Goal: Task Accomplishment & Management: Manage account settings

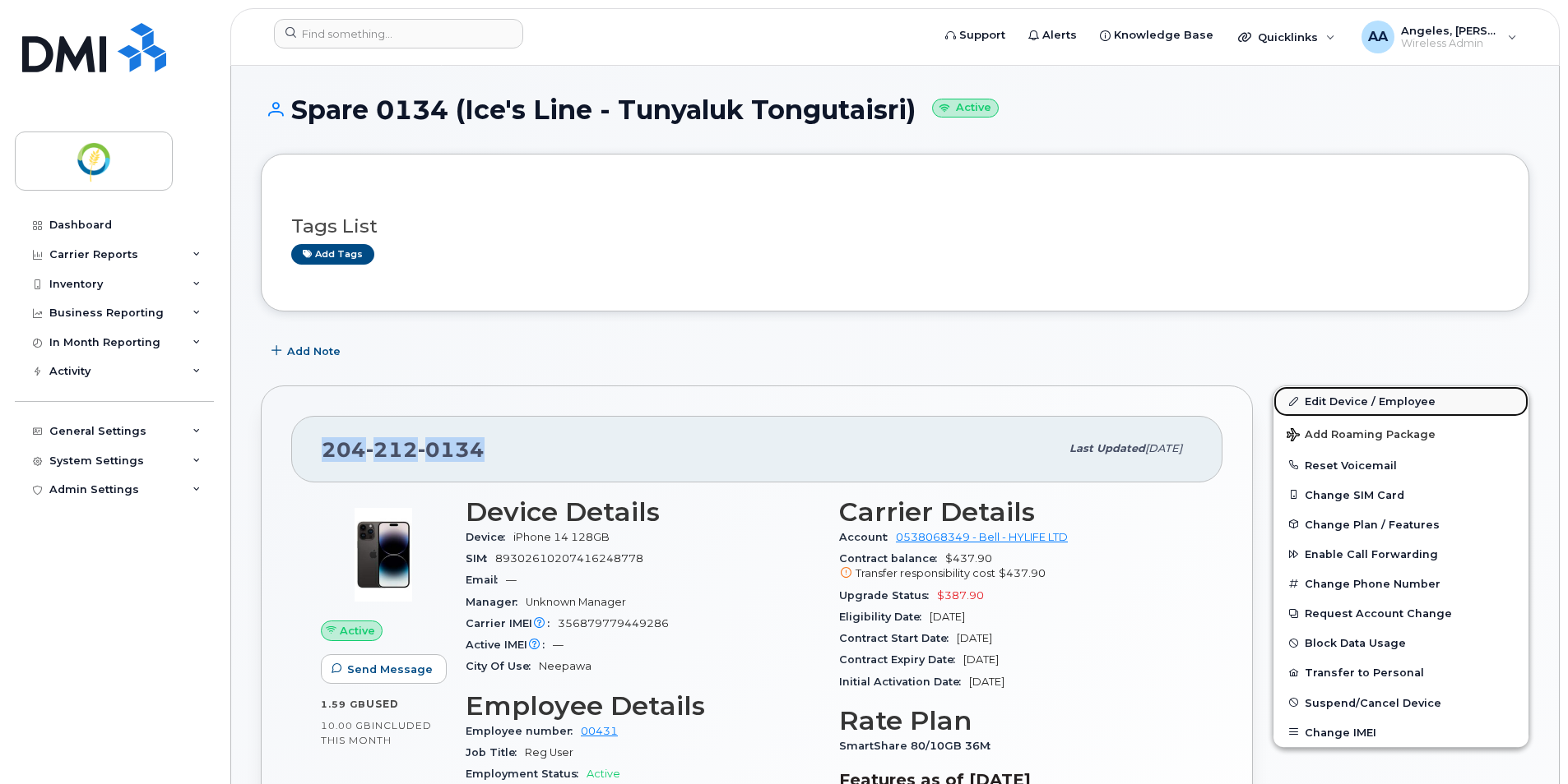
drag, startPoint x: 1374, startPoint y: 399, endPoint x: 1405, endPoint y: 398, distance: 31.0
click at [1372, 399] on link "Edit Device / Employee" at bounding box center [1401, 401] width 255 height 30
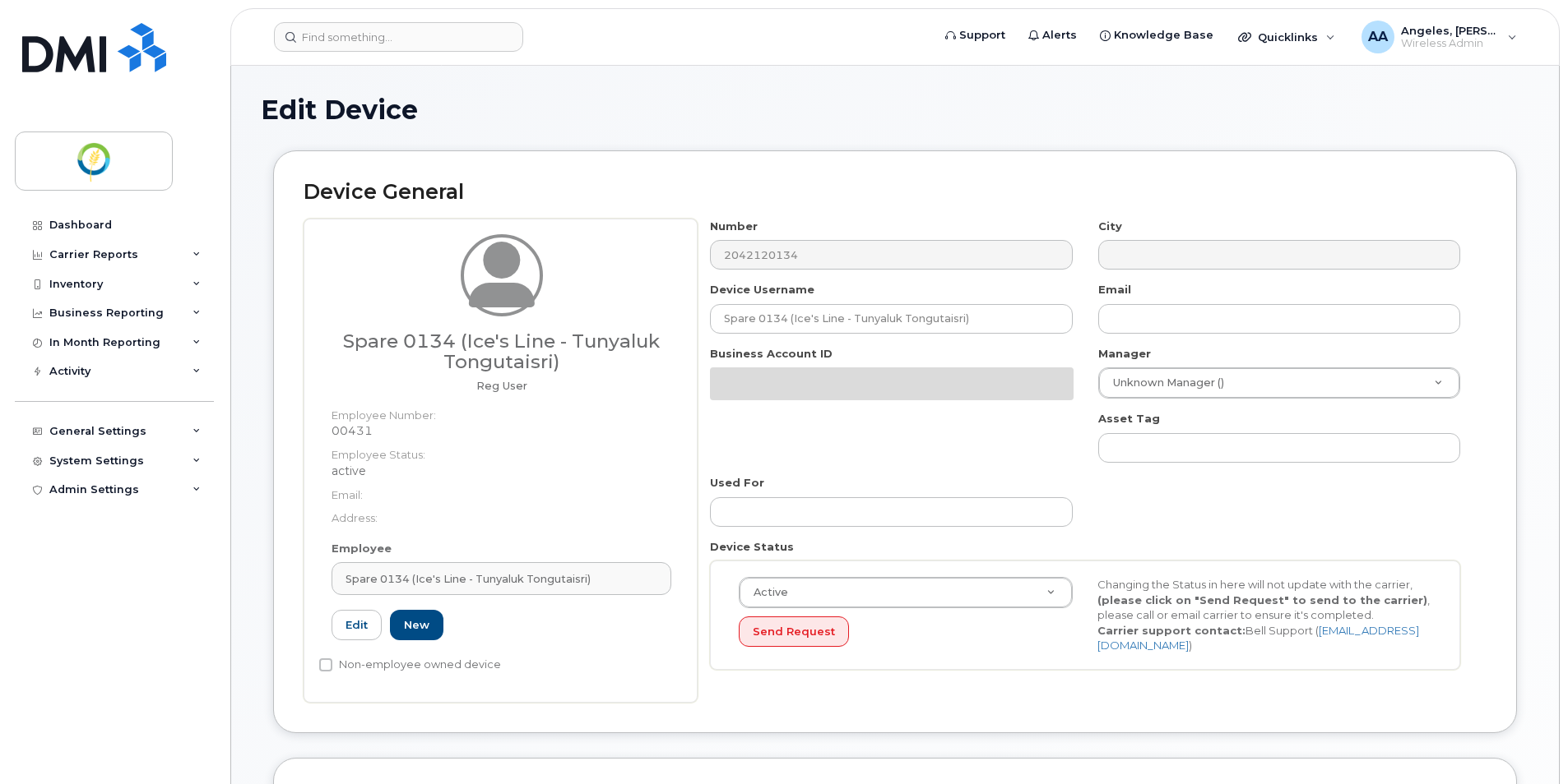
select select "29336448"
select select "29336490"
select select "29336510"
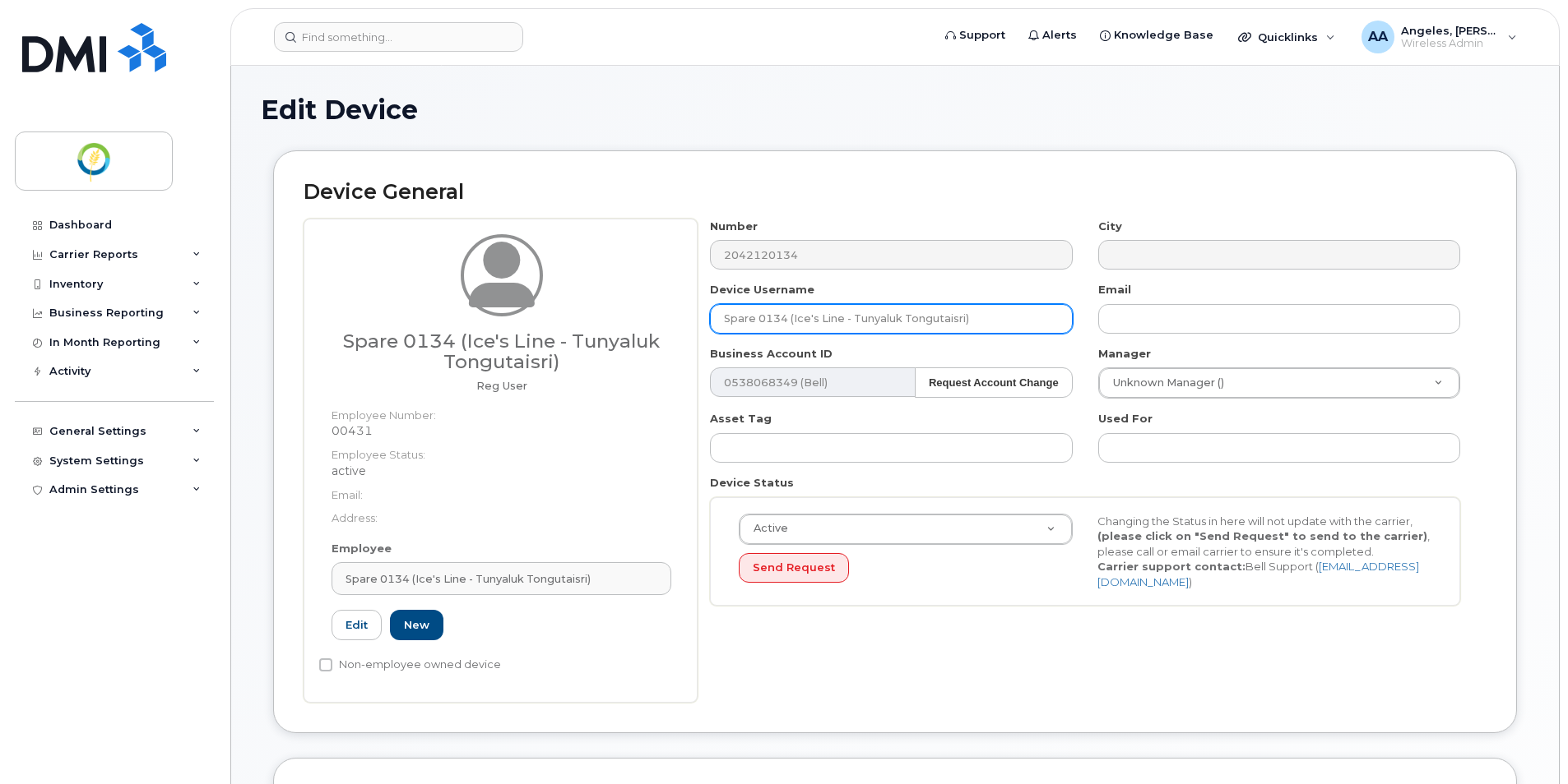
click at [824, 325] on input "Spare 0134 (Ice's Line - Tunyaluk Tongutaisri)" at bounding box center [891, 319] width 361 height 30
drag, startPoint x: 993, startPoint y: 319, endPoint x: 583, endPoint y: 317, distance: 410.0
click at [583, 317] on div "Spare 0134 (Ice's Line - Tunyaluk Tongutaisri) Reg User Employee Number: 00431 …" at bounding box center [895, 461] width 1183 height 484
paste input "tacy Lee"
type input "Stacy Lee"
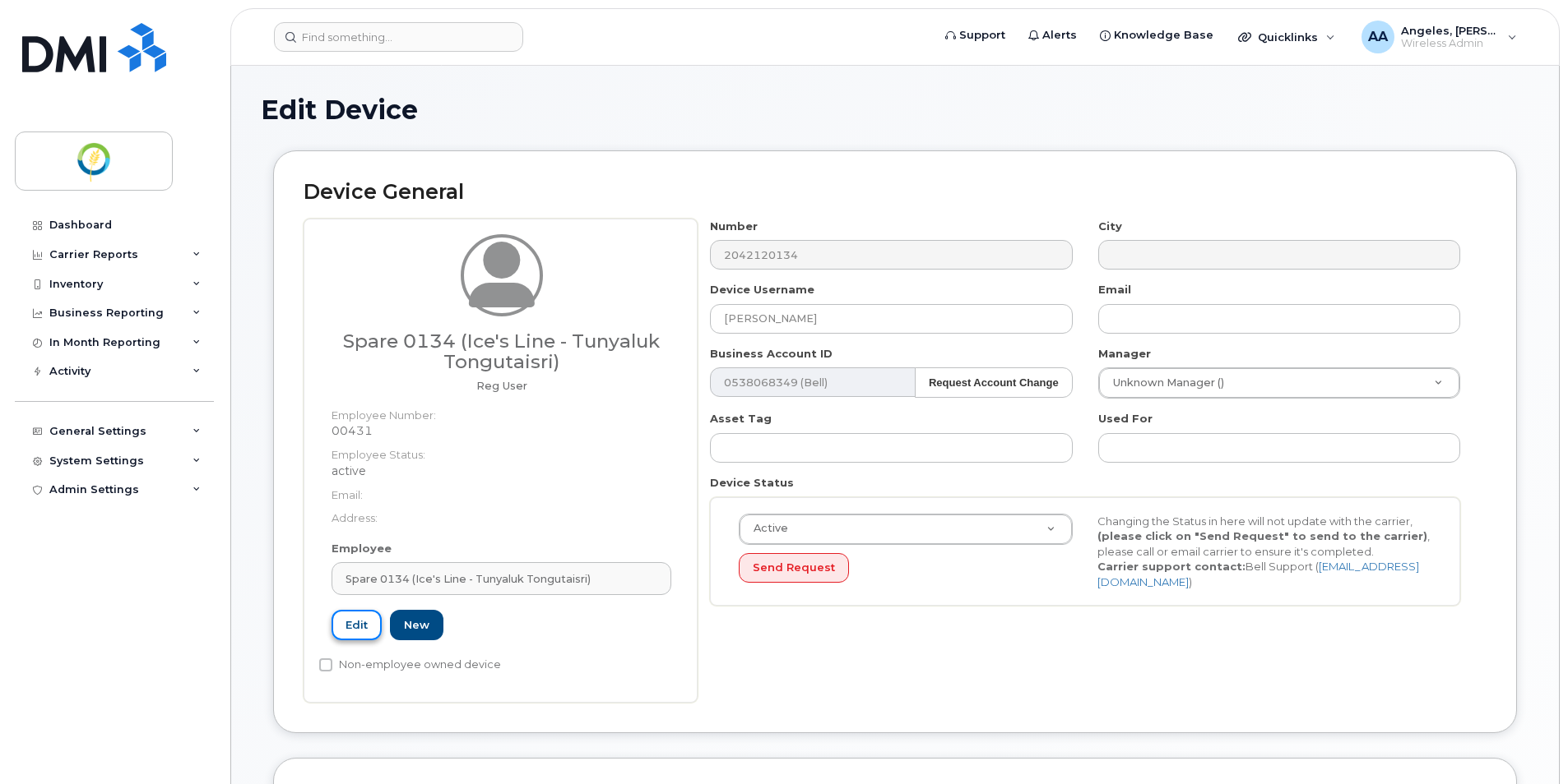
click at [359, 625] on link "Edit" at bounding box center [357, 625] width 50 height 31
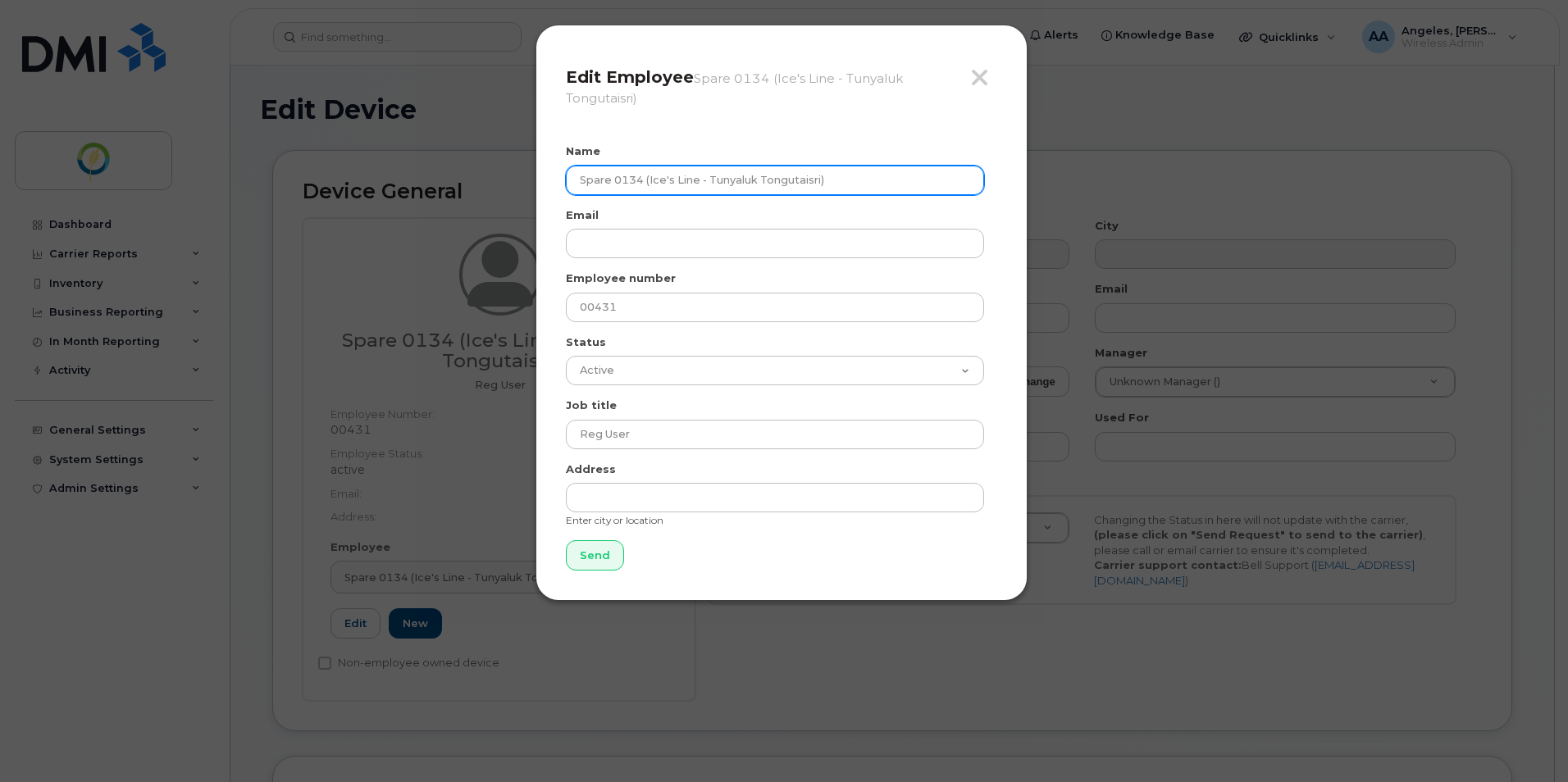
drag, startPoint x: 865, startPoint y: 178, endPoint x: 477, endPoint y: 210, distance: 389.3
click at [477, 210] on div "Close Edit Employee Spare 0134 (Ice's Line - Tunyaluk Tongutaisri) Name Spare 0…" at bounding box center [784, 391] width 1568 height 782
paste input "tacy Lee"
type input "Stacy Lee"
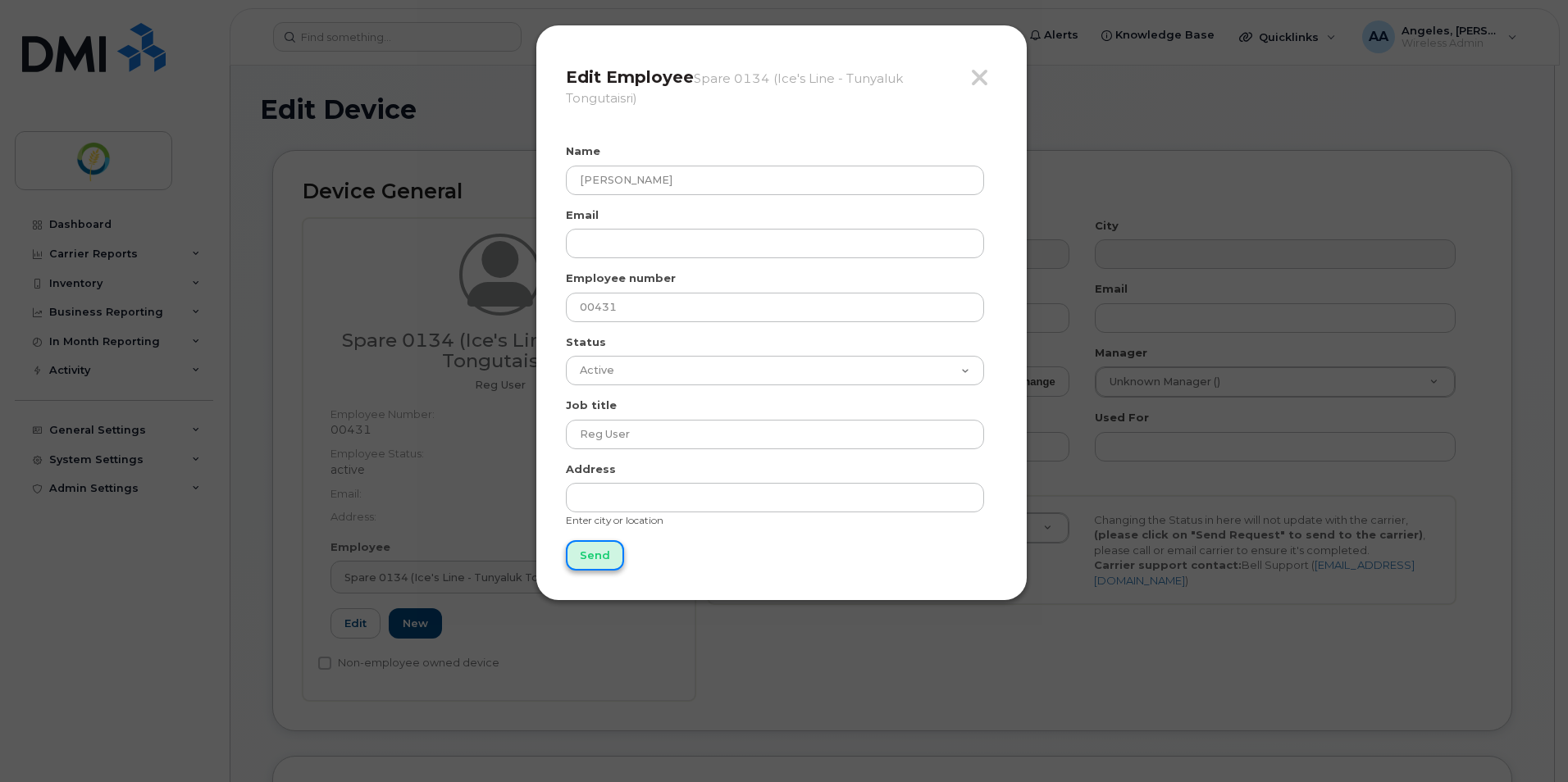
click at [583, 557] on input "Send" at bounding box center [595, 555] width 59 height 31
type input "Send"
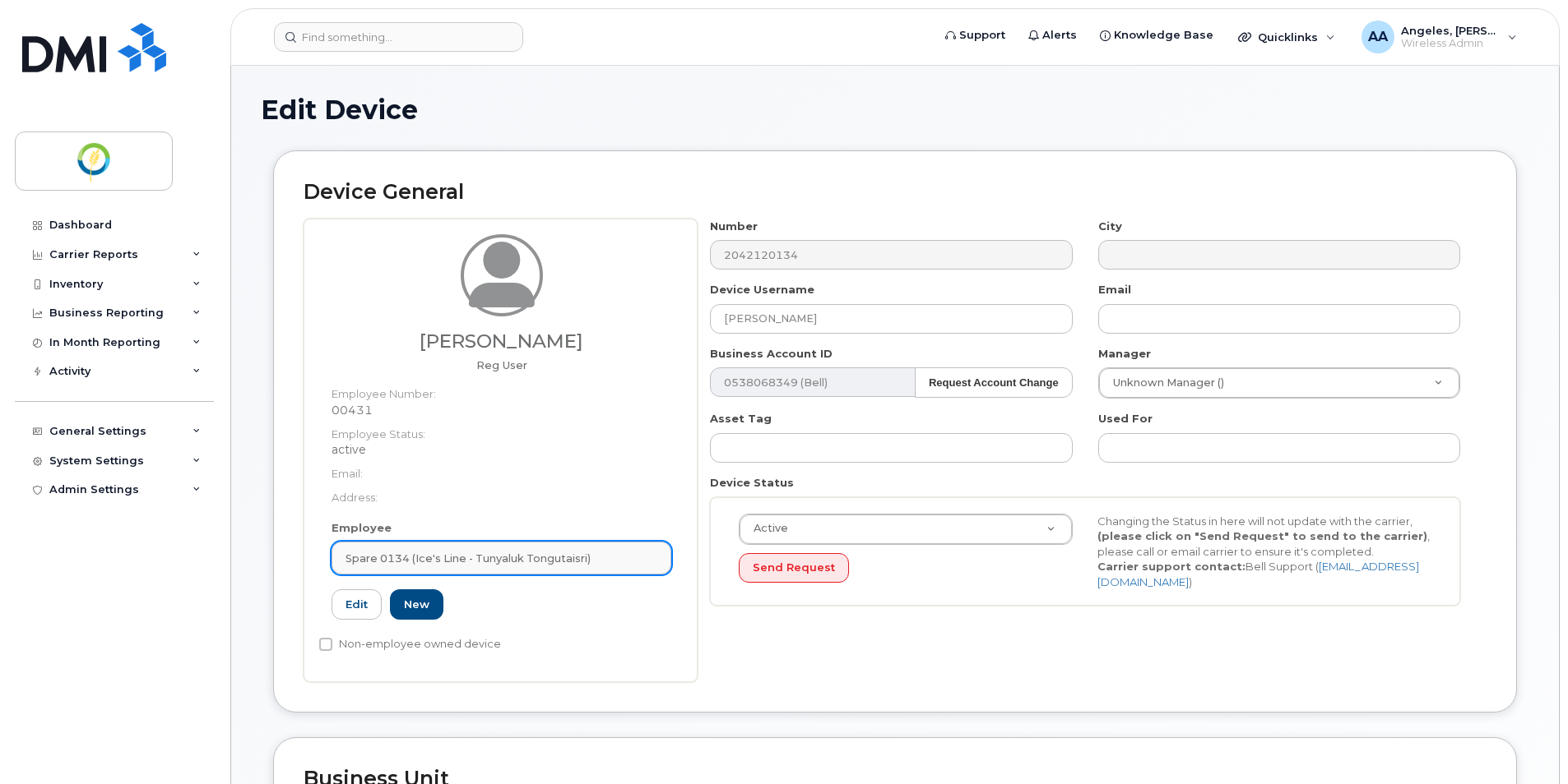
click at [438, 561] on span "Spare 0134 (Ice's Line - Tunyaluk Tongutaisri)" at bounding box center [468, 559] width 245 height 16
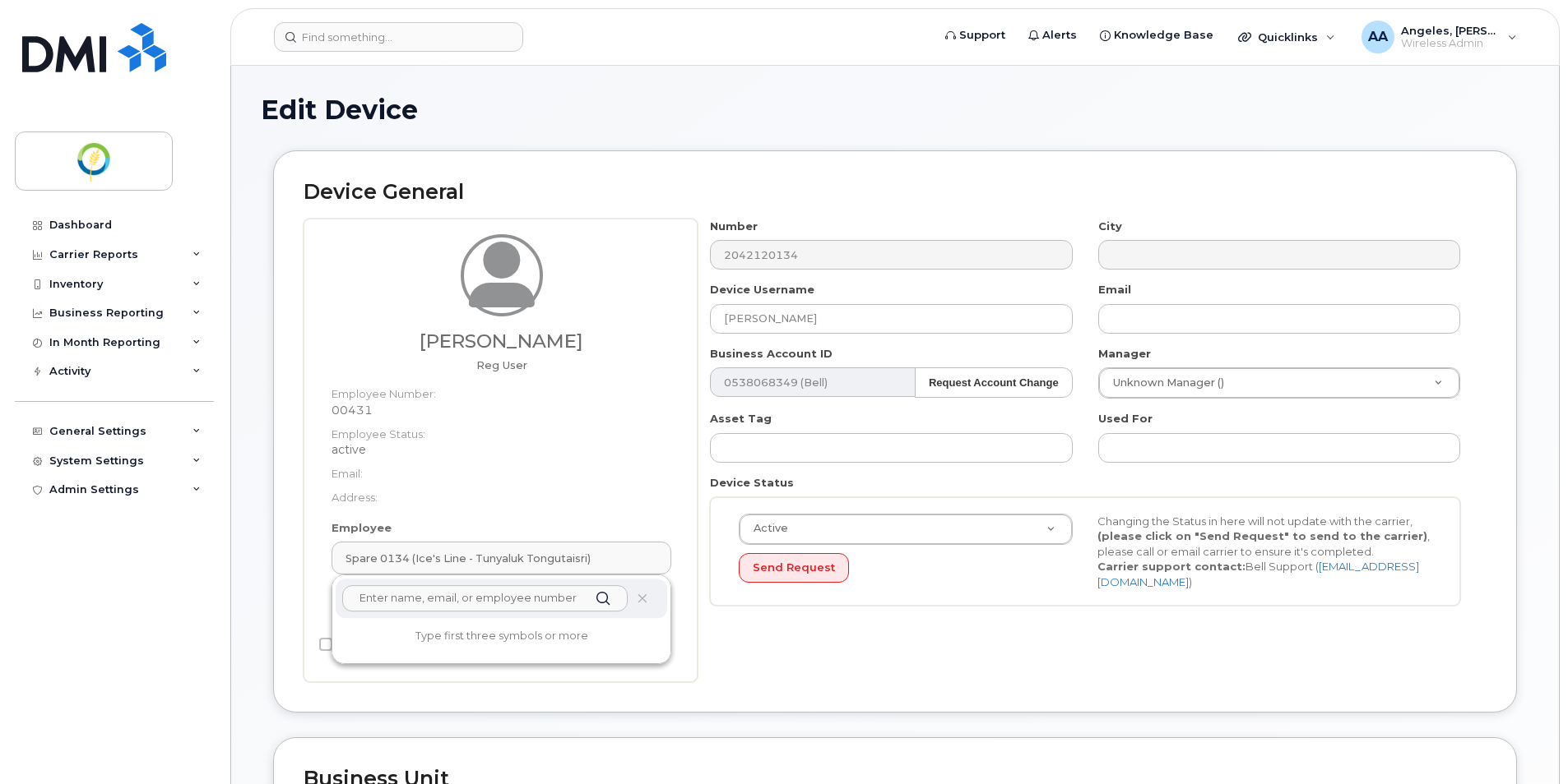
paste input "Stacy Lee"
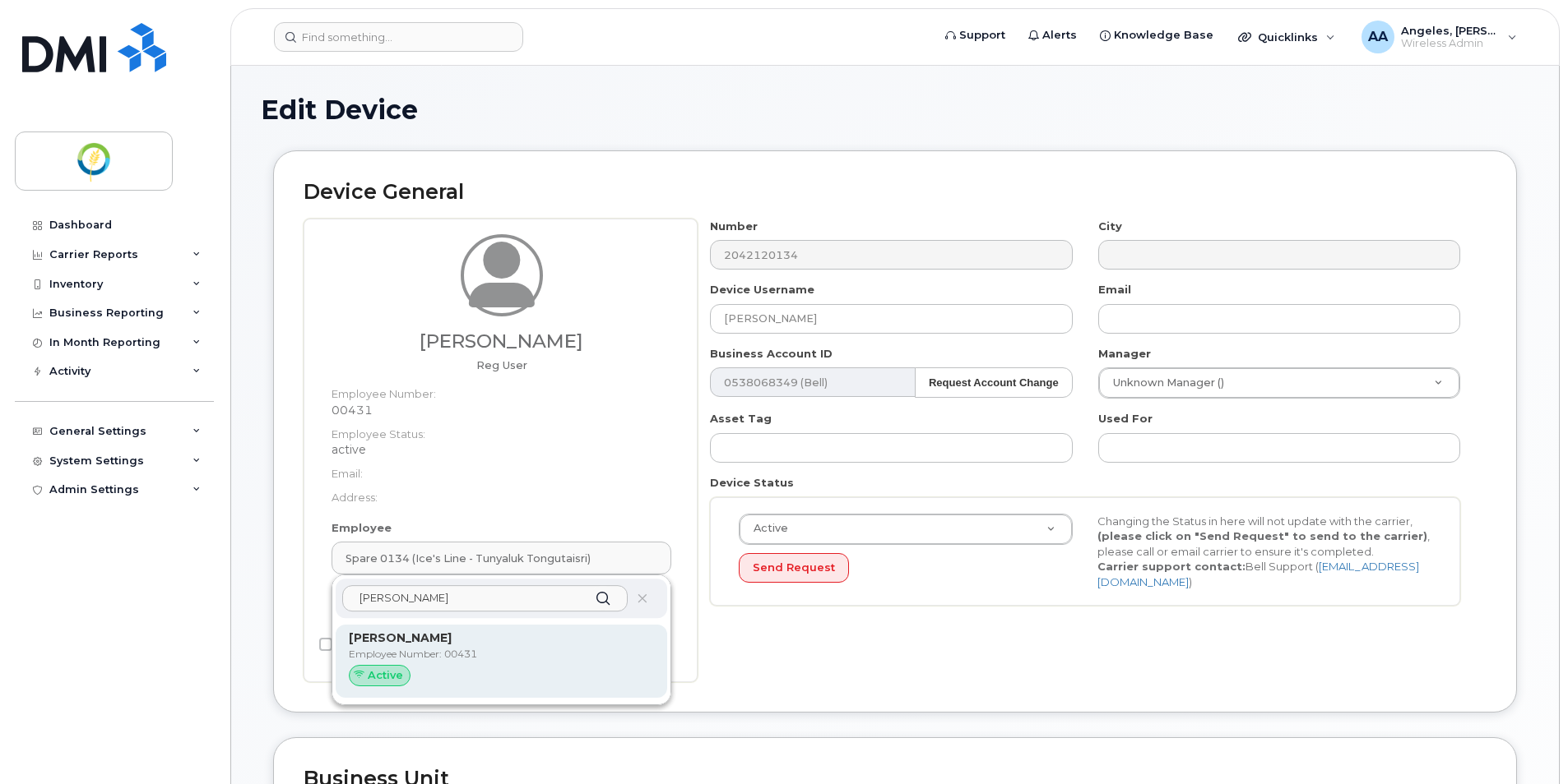
type input "Stacy Lee"
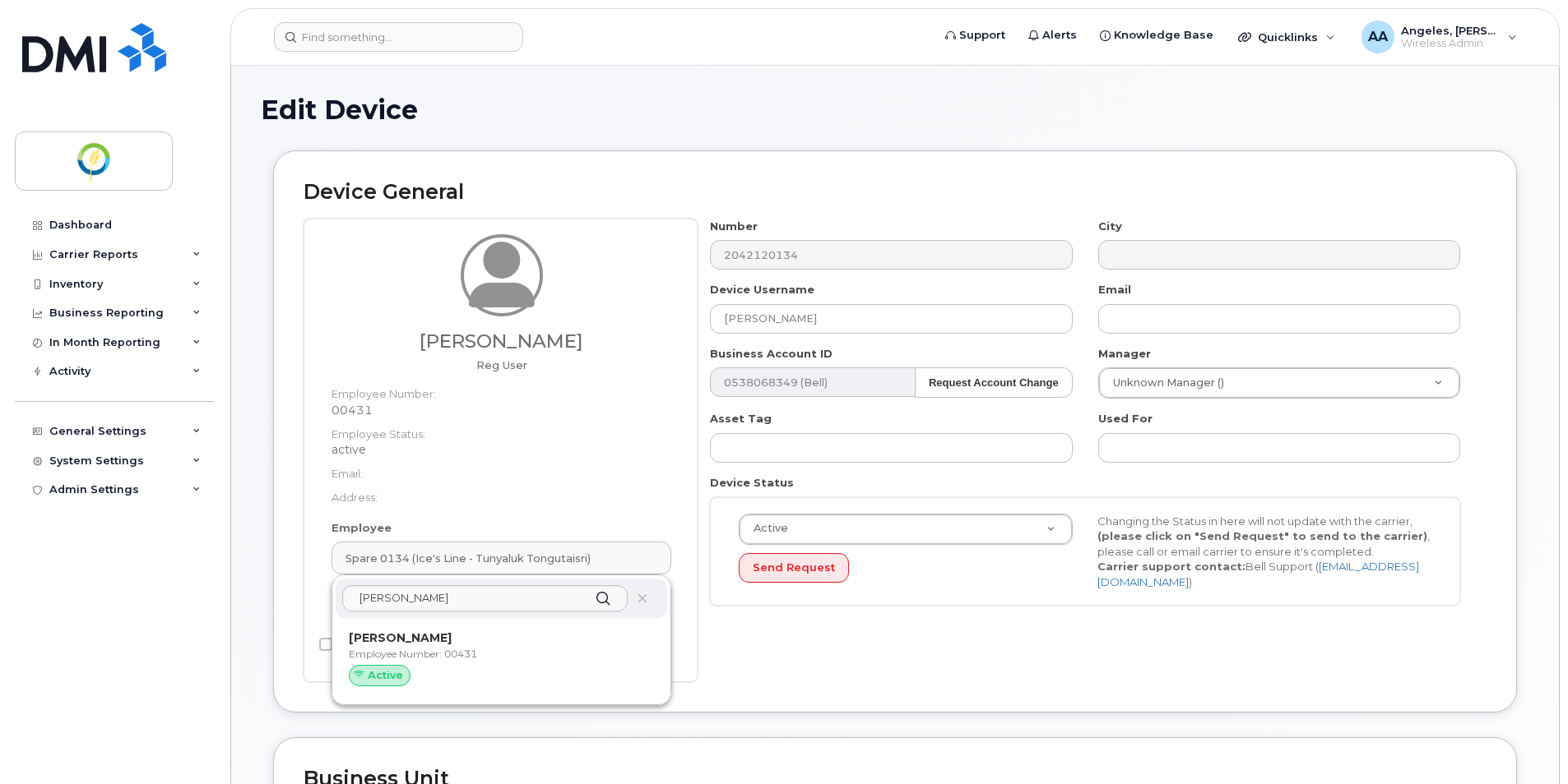
drag, startPoint x: 416, startPoint y: 645, endPoint x: 846, endPoint y: 78, distance: 711.6
click at [416, 647] on p "Stacy Lee" at bounding box center [501, 638] width 306 height 18
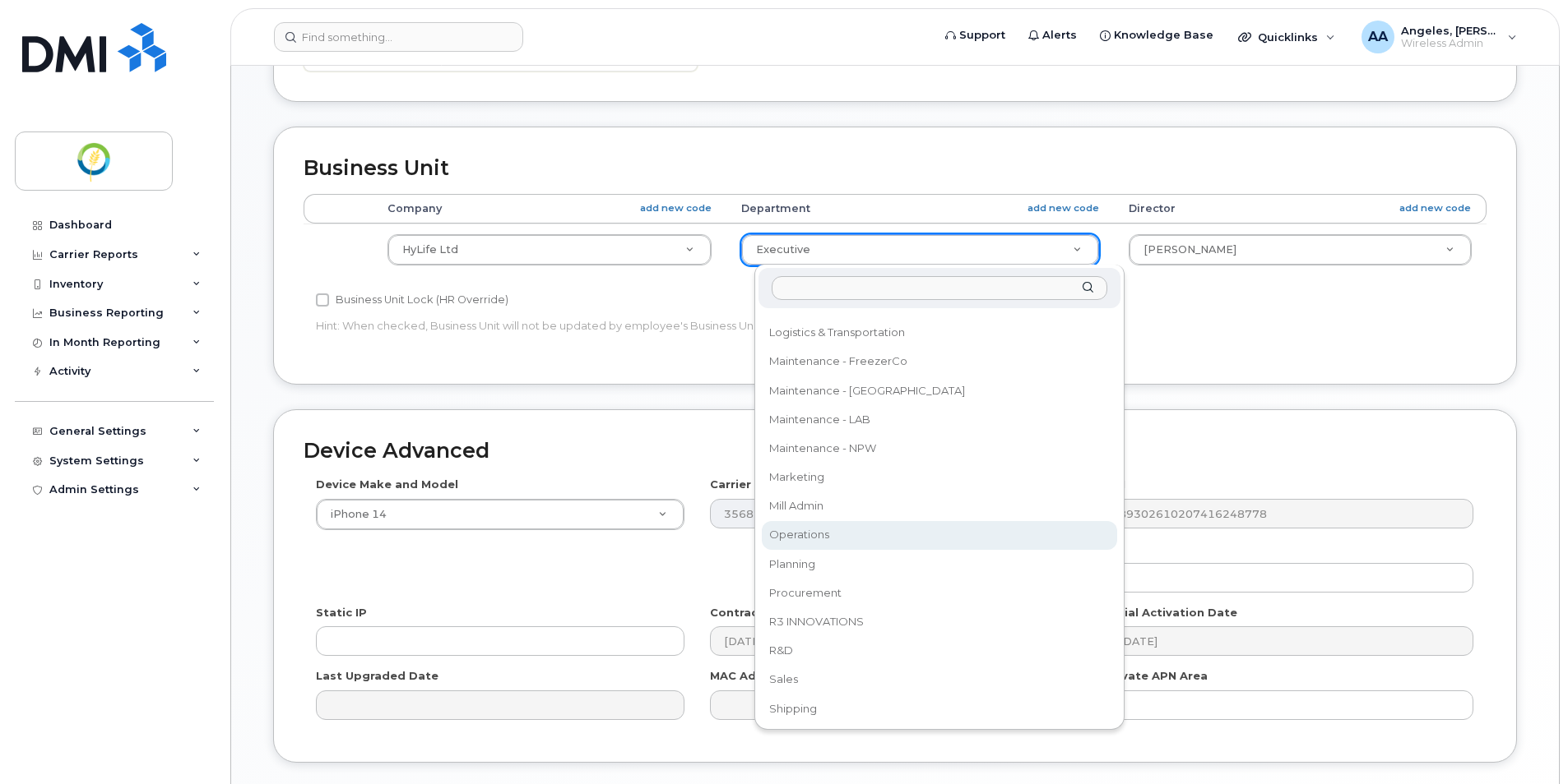
scroll to position [890, 0]
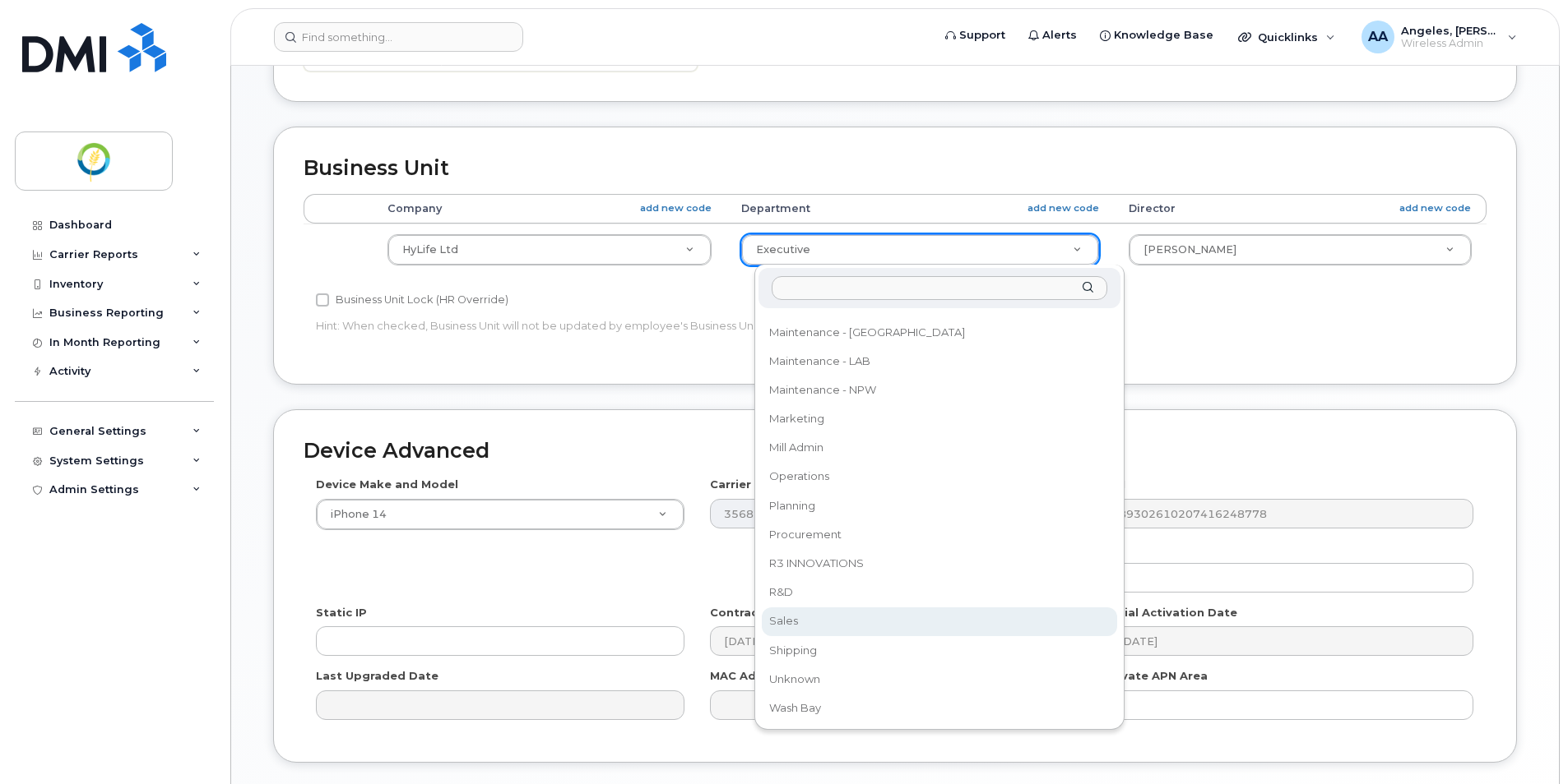
select select "29336467"
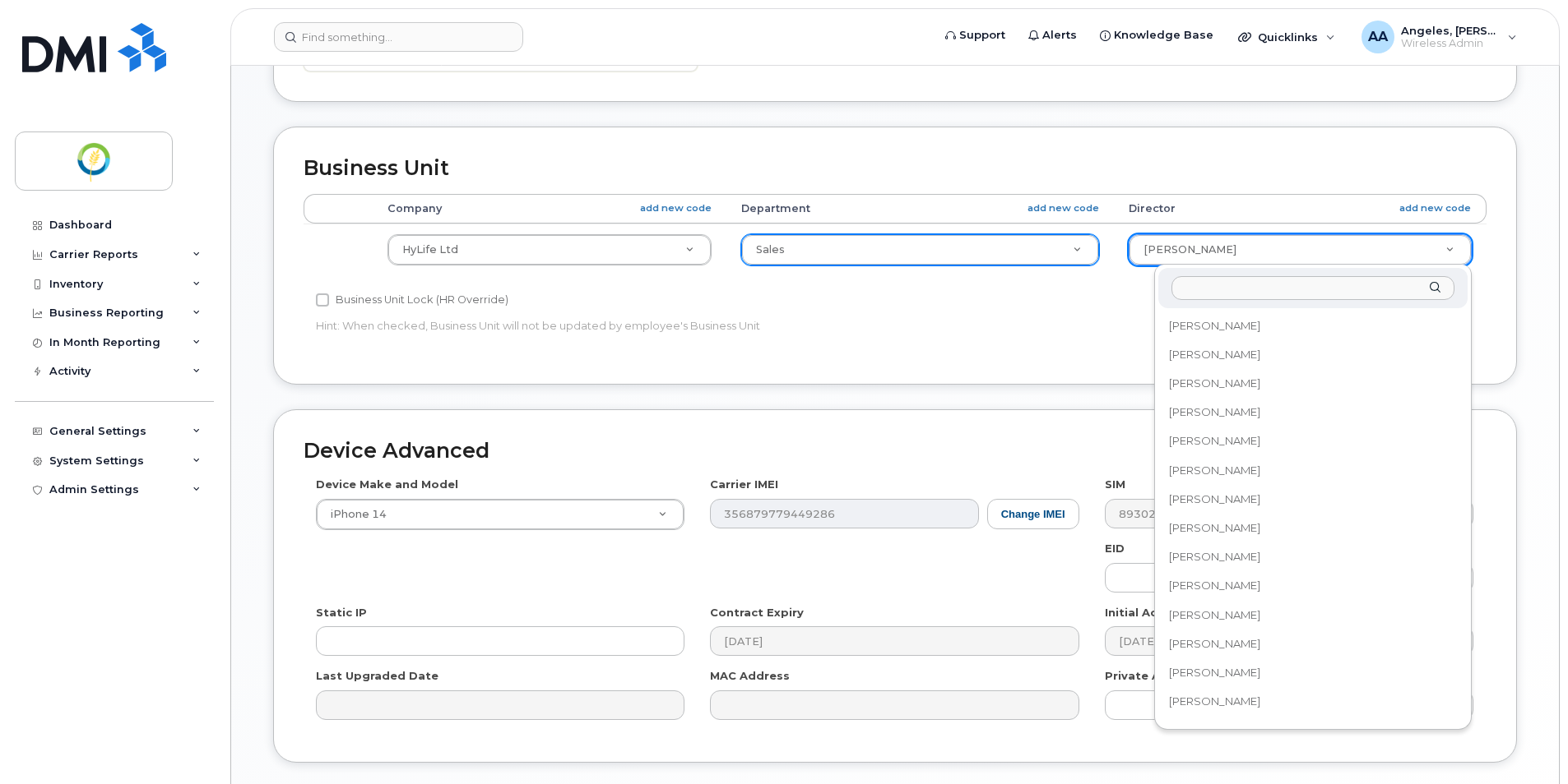
drag, startPoint x: 1292, startPoint y: 252, endPoint x: 1284, endPoint y: 271, distance: 20.6
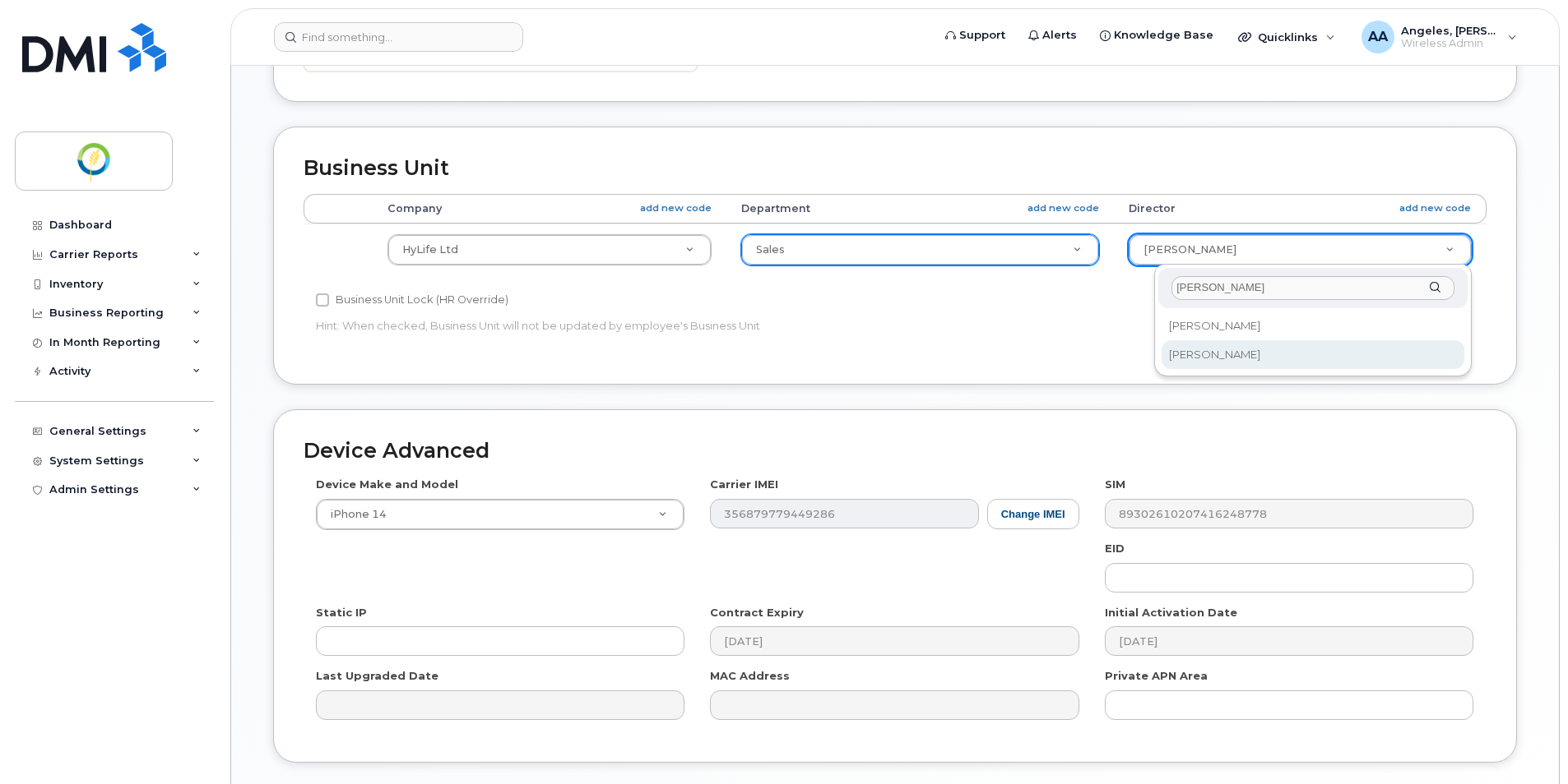
type input "joel"
drag, startPoint x: 1199, startPoint y: 355, endPoint x: 1166, endPoint y: 358, distance: 33.1
select select "29336509"
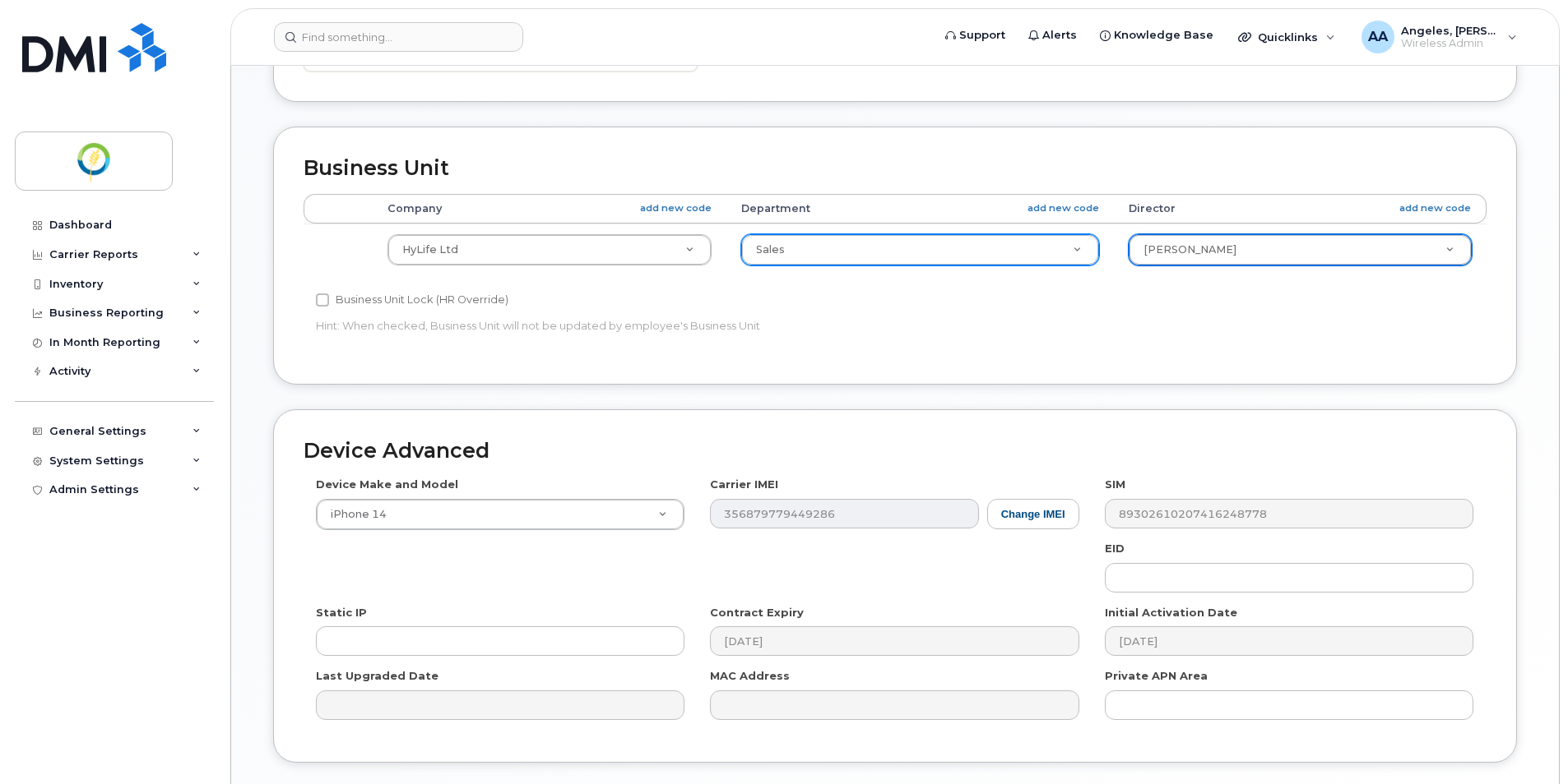
click at [933, 354] on div "Accounting Categories Rules Company add new code Department add new code Direct…" at bounding box center [895, 274] width 1183 height 160
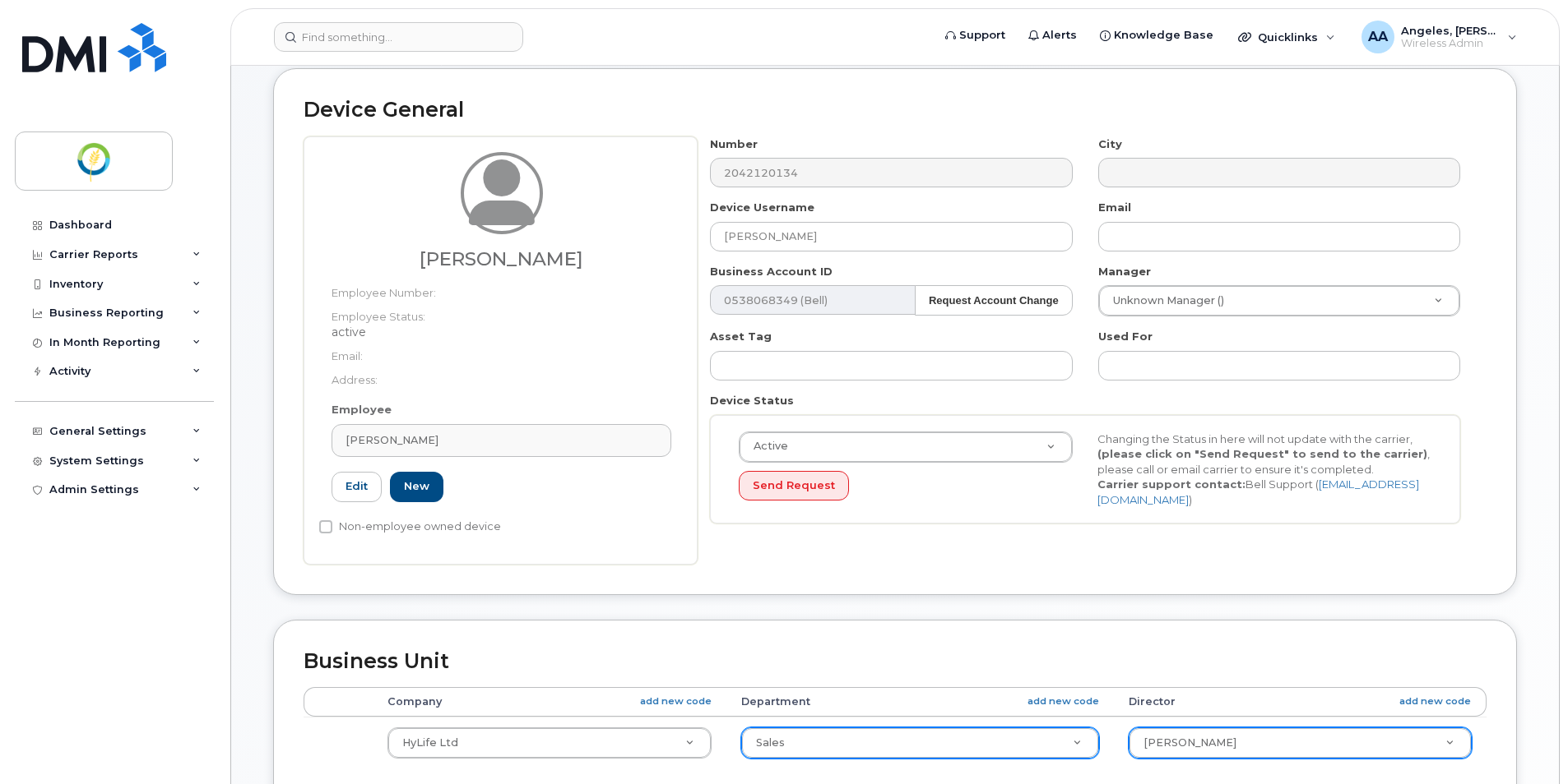
scroll to position [575, 0]
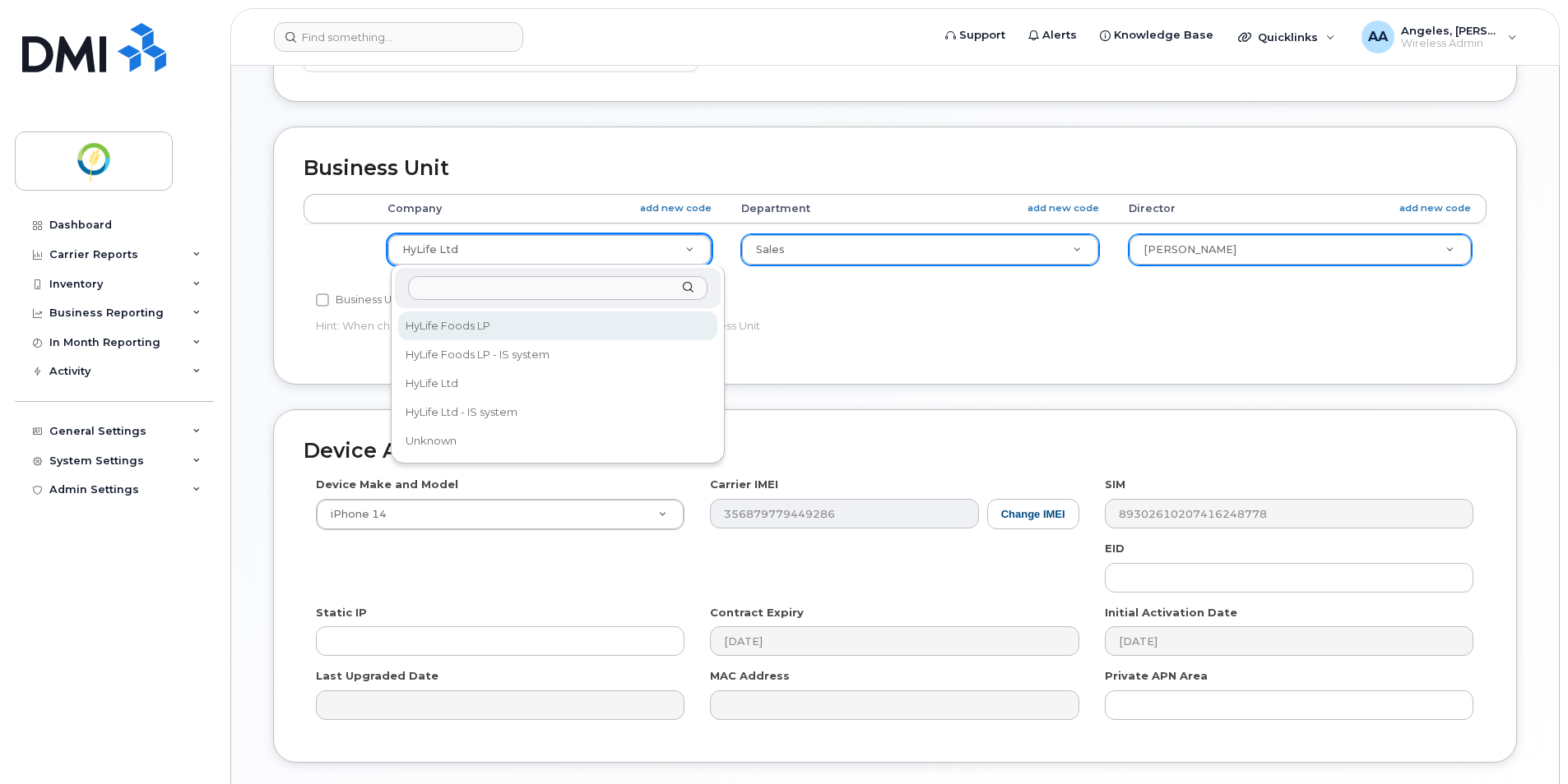
select select "29336447"
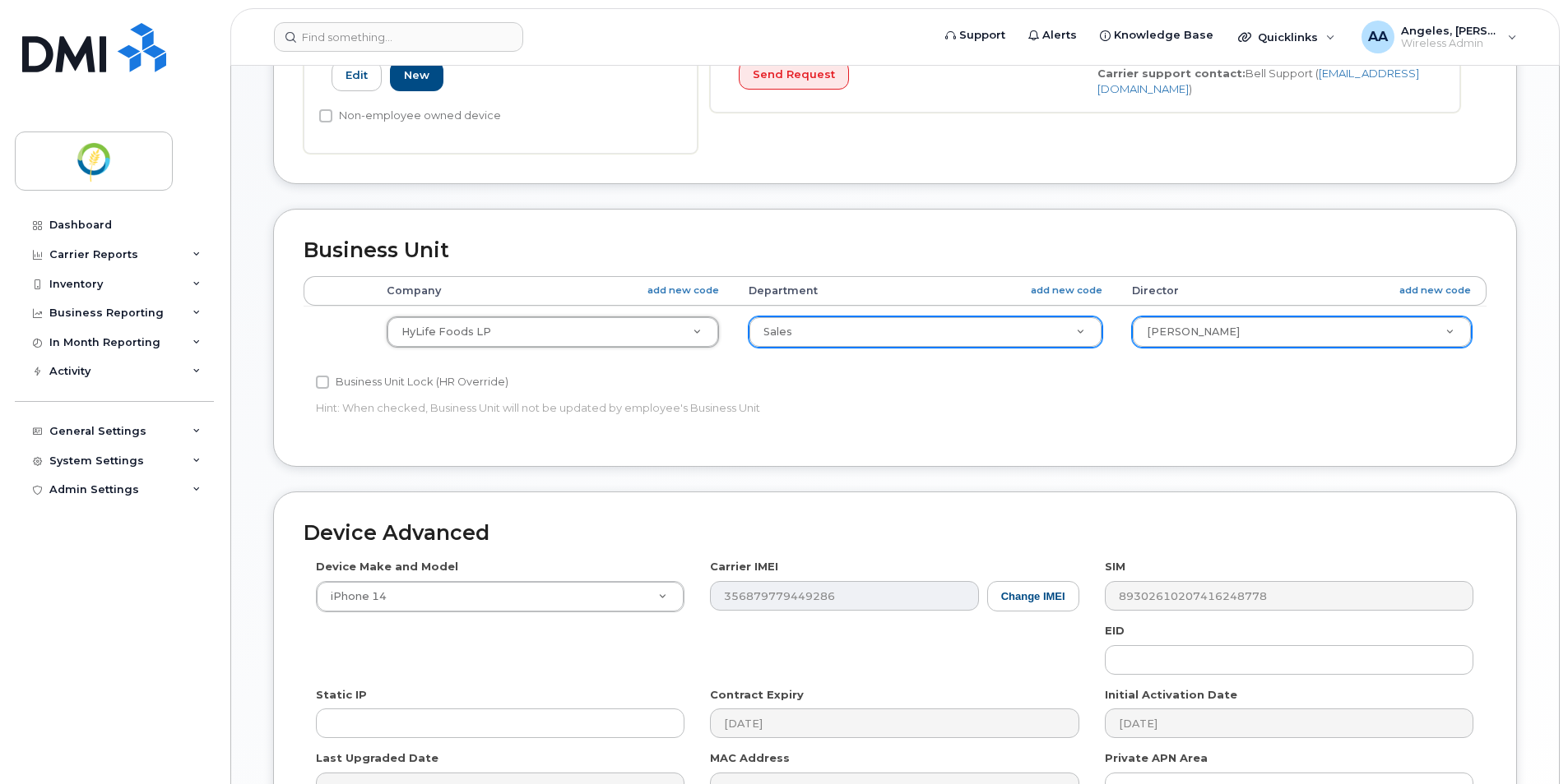
scroll to position [691, 0]
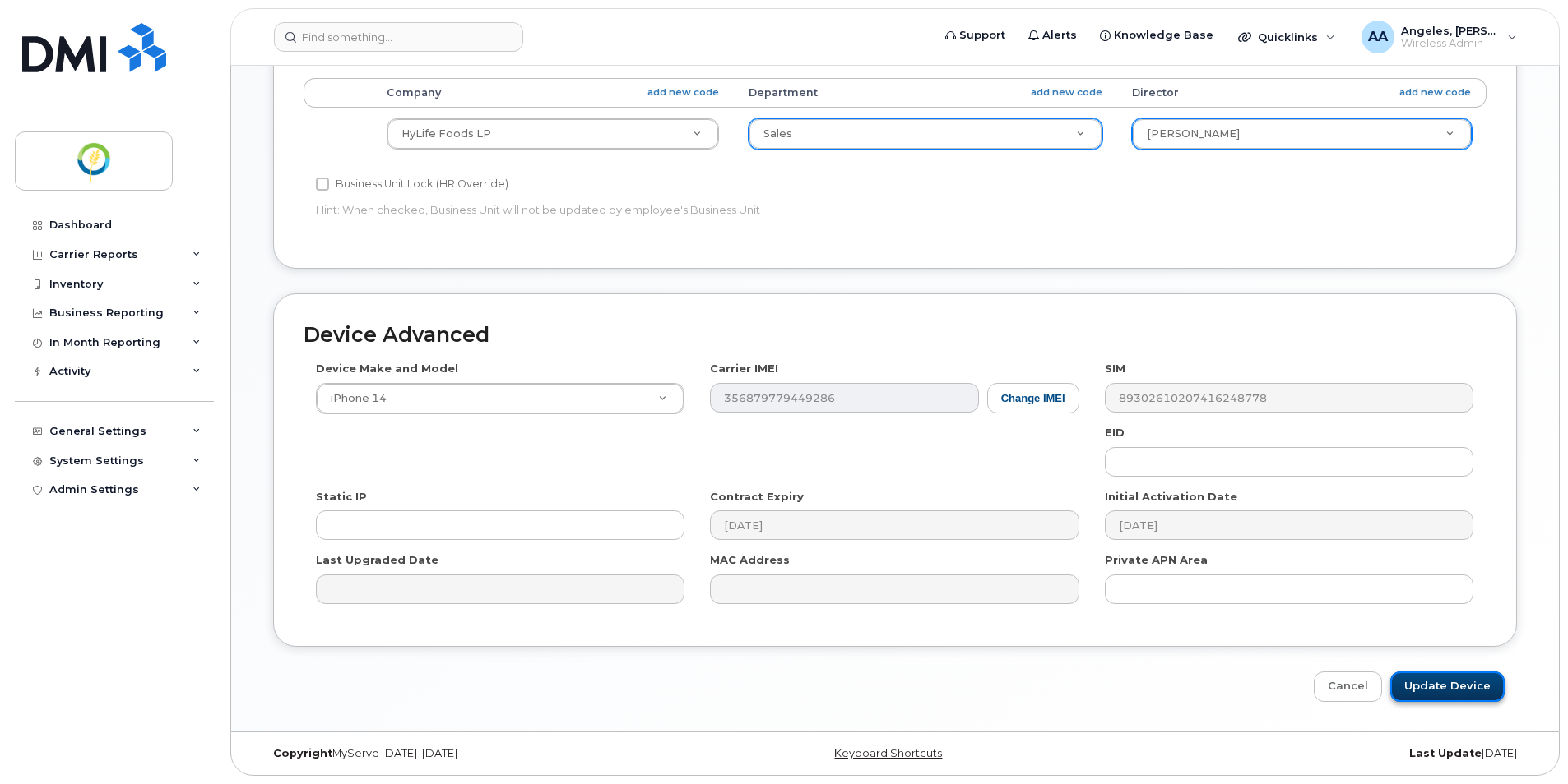
click at [1459, 686] on input "Update Device" at bounding box center [1447, 686] width 115 height 31
type input "Saving..."
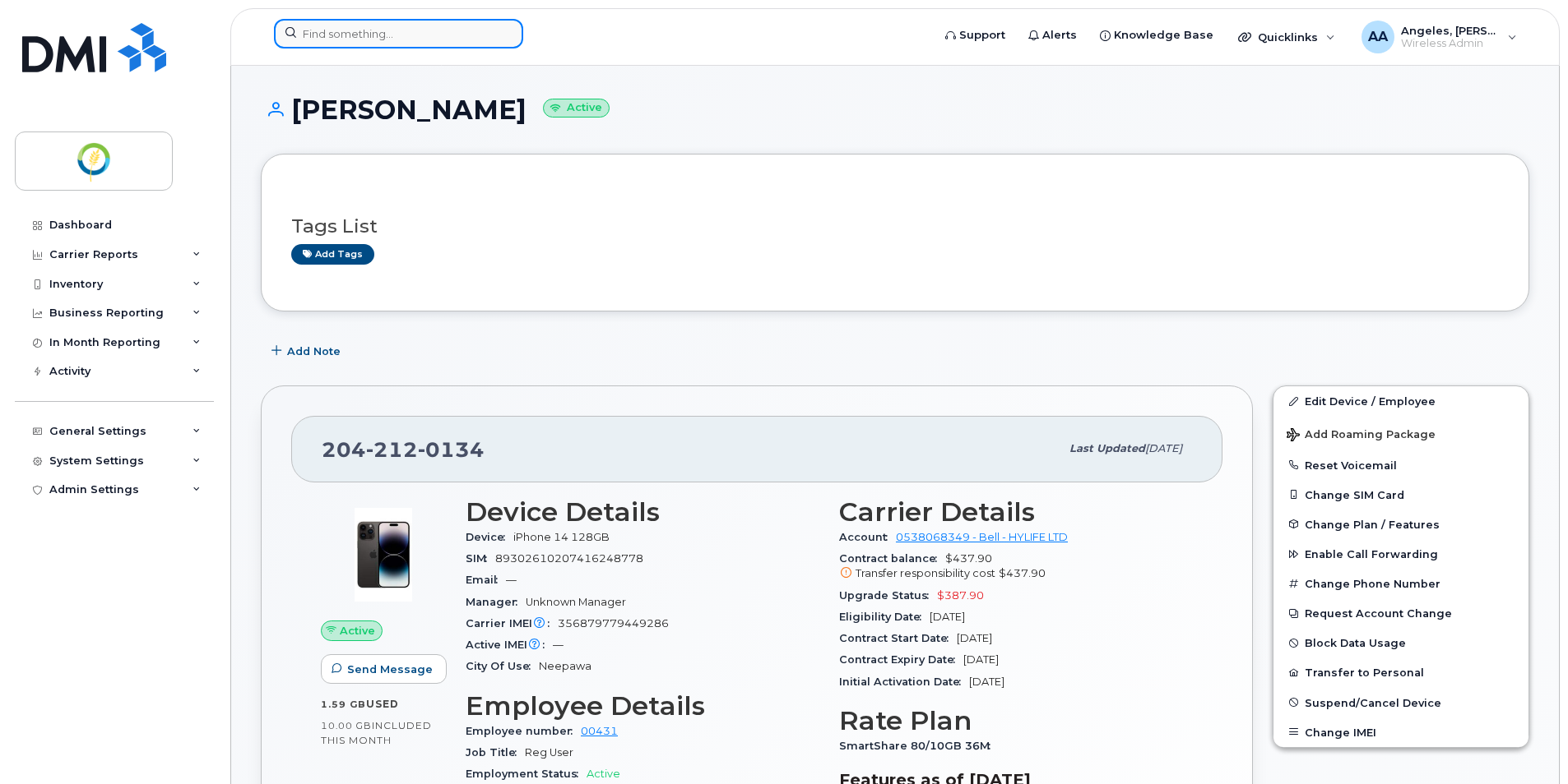
click at [328, 44] on input at bounding box center [399, 34] width 250 height 30
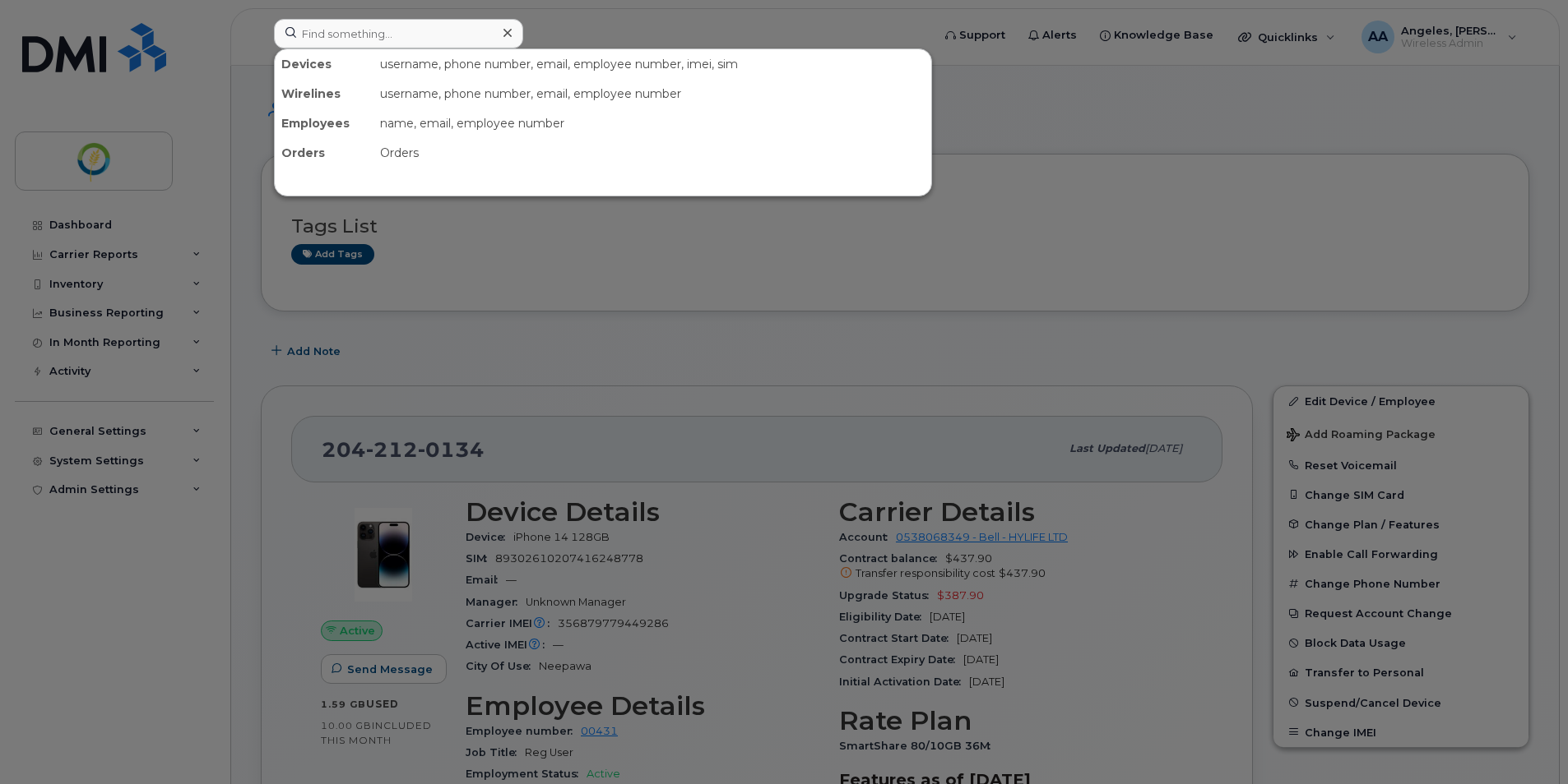
click at [764, 227] on div at bounding box center [784, 392] width 1568 height 784
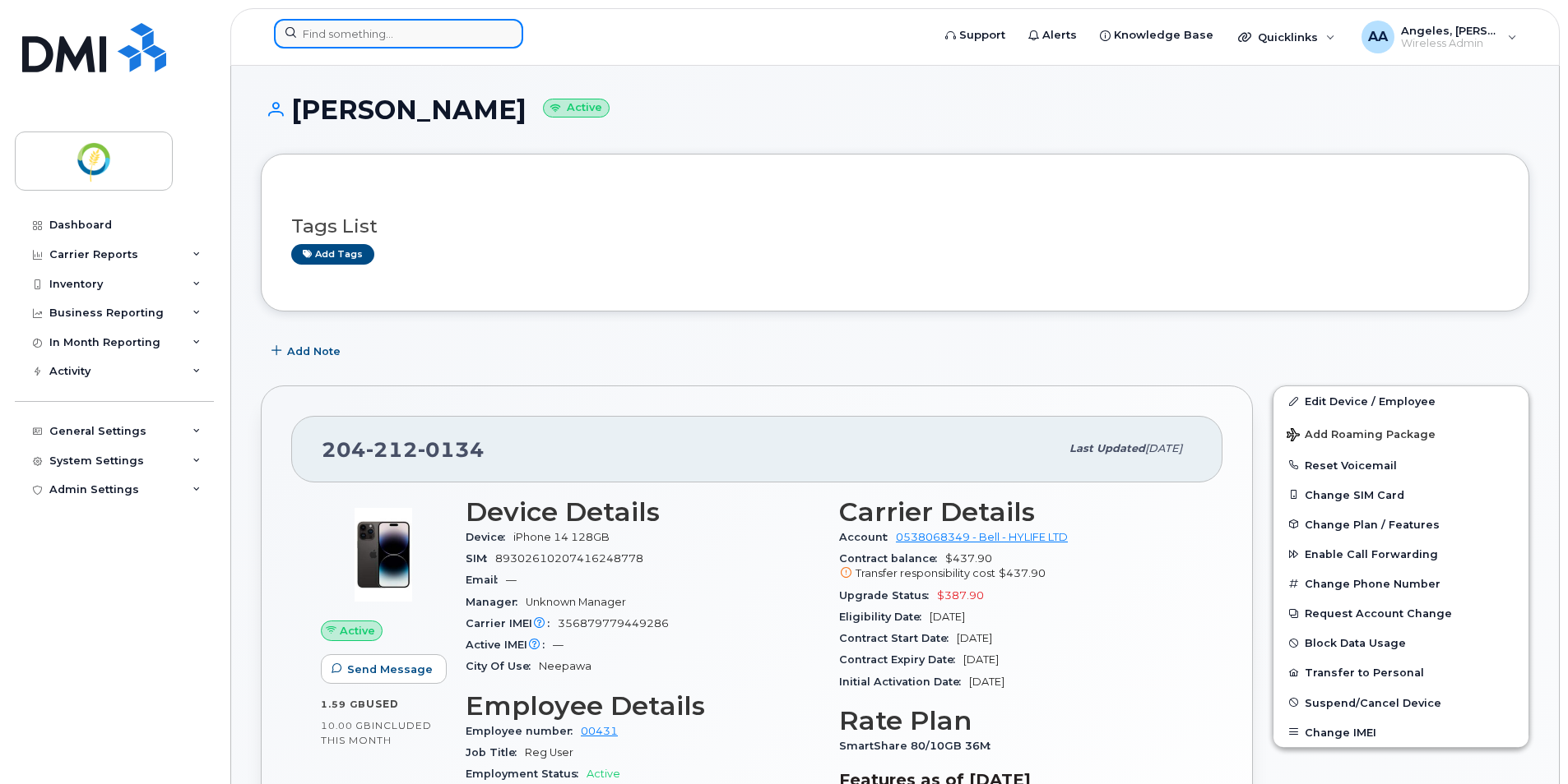
click at [391, 35] on input at bounding box center [399, 34] width 250 height 30
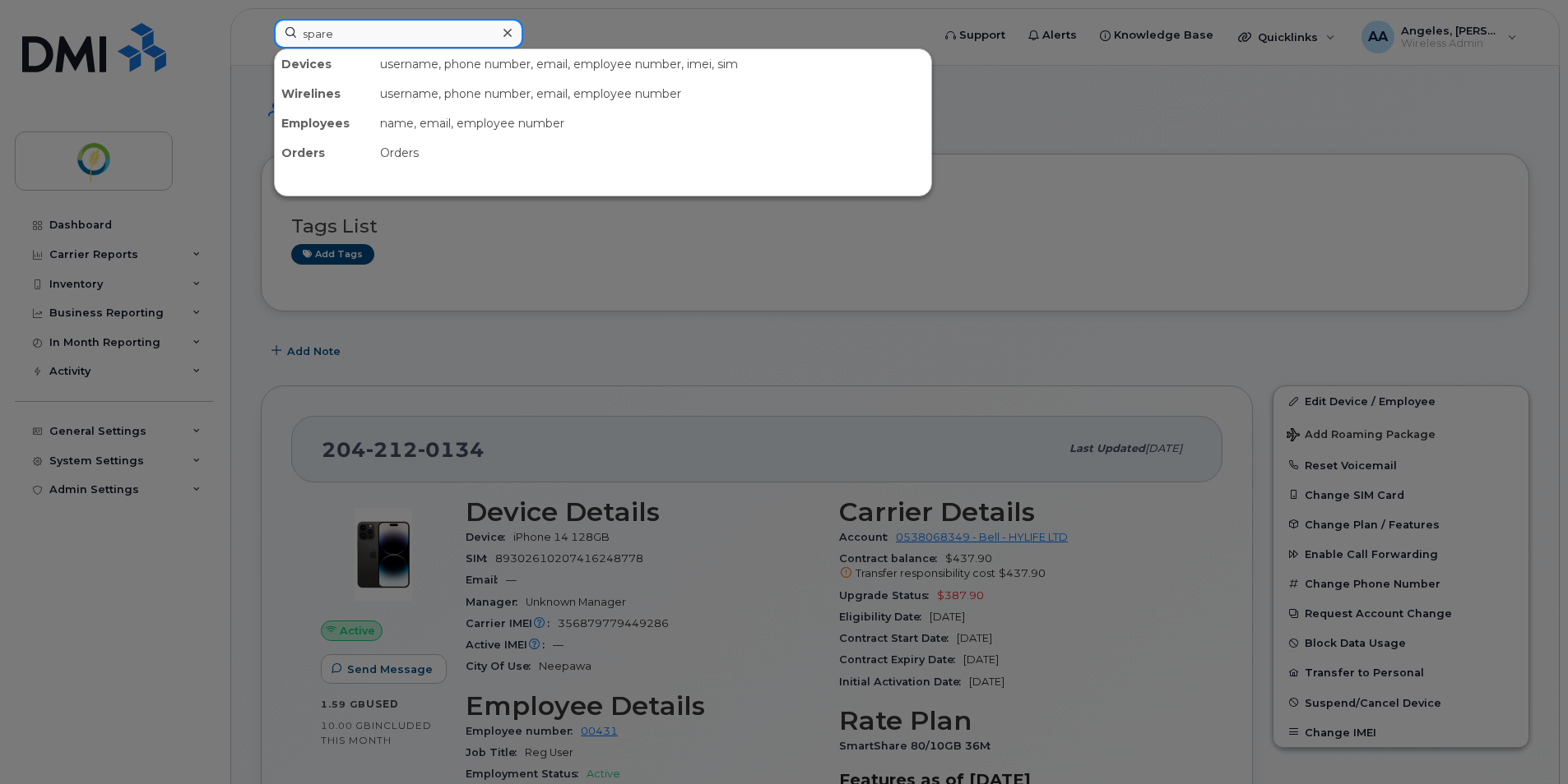
type input "spare"
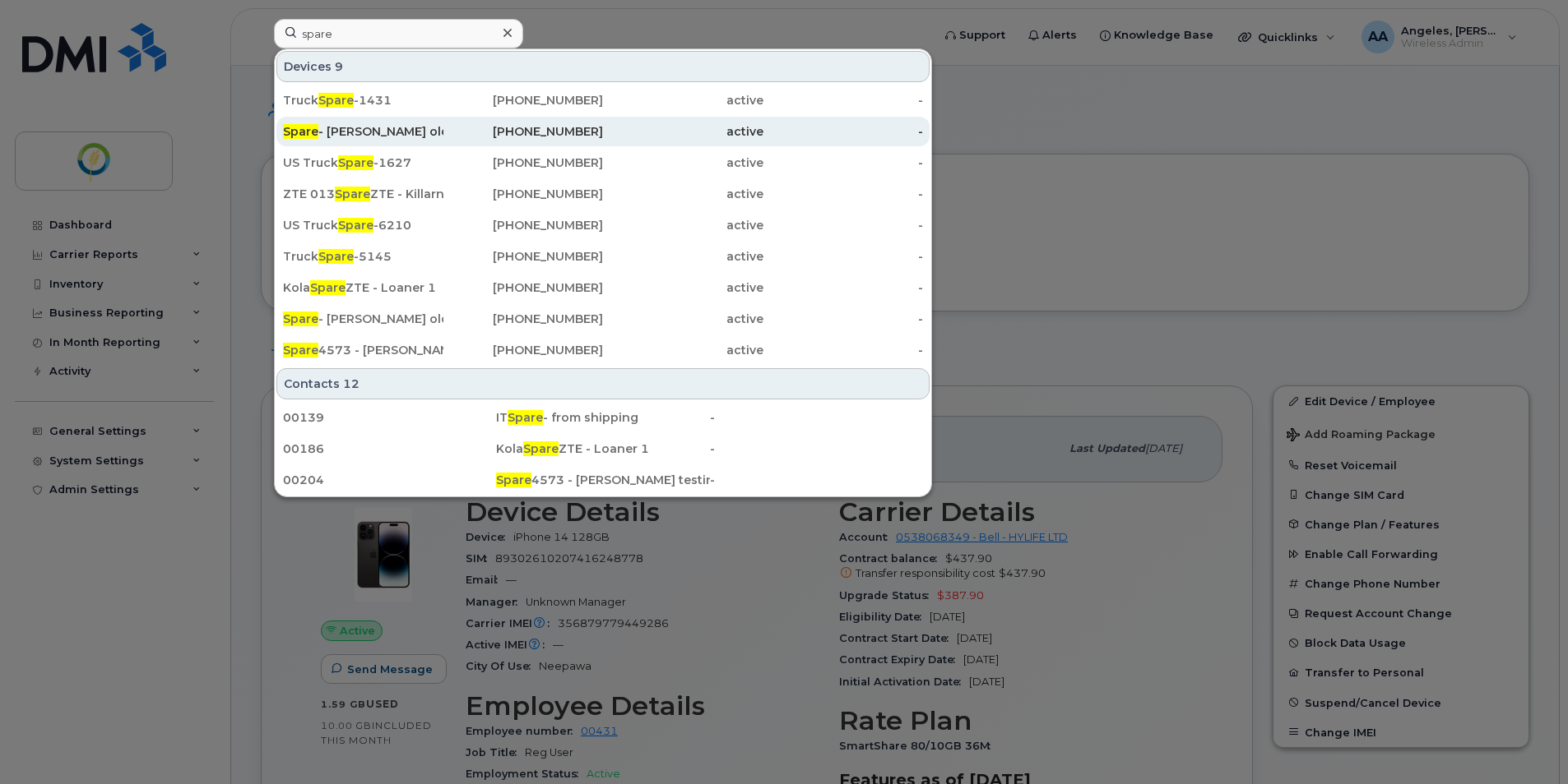
click at [401, 135] on div "Spare - Hiroyuki Kuratani's old phone" at bounding box center [363, 131] width 160 height 17
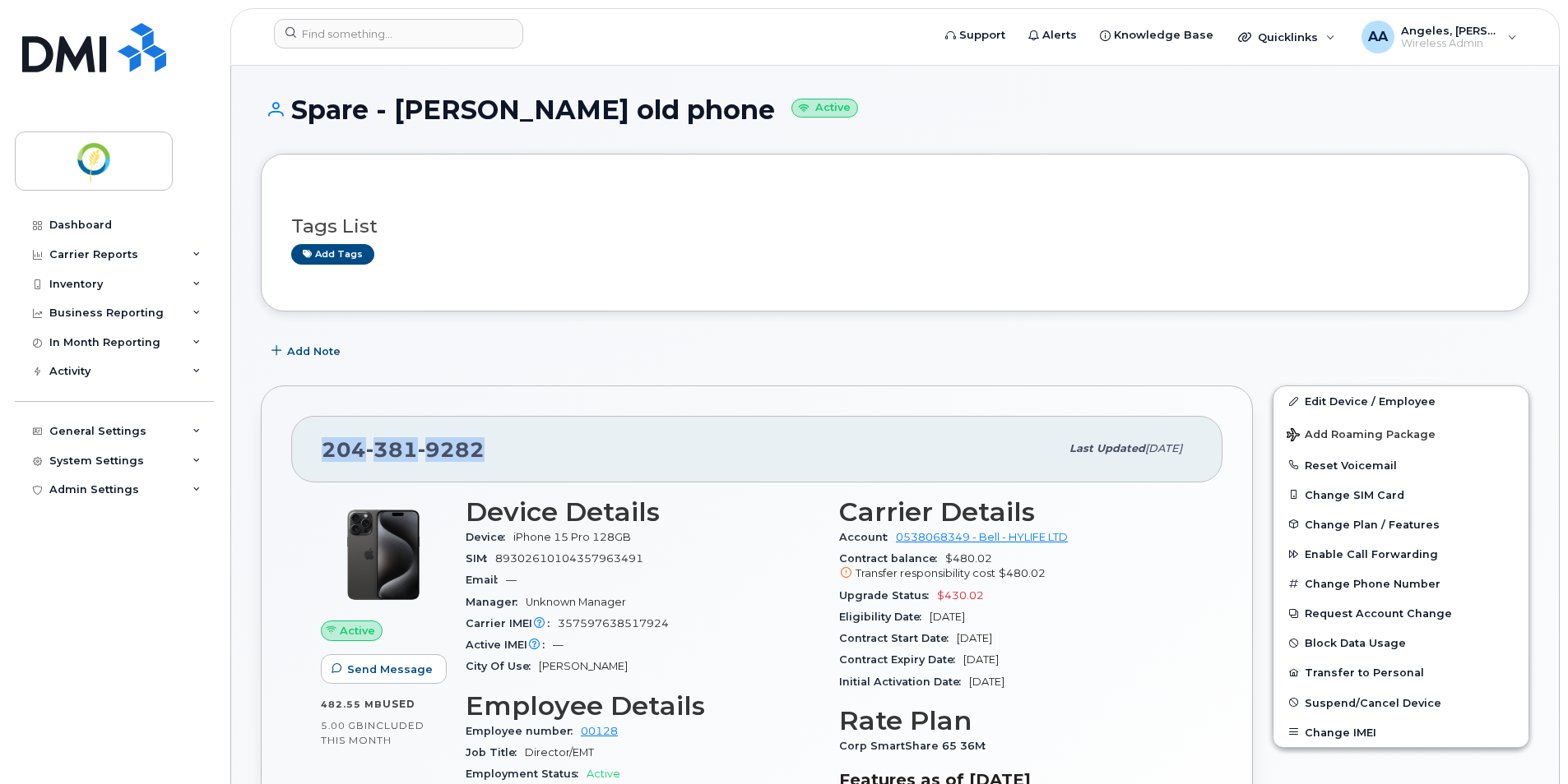
drag, startPoint x: 487, startPoint y: 453, endPoint x: 301, endPoint y: 449, distance: 186.0
click at [301, 449] on div "[PHONE_NUMBER] Last updated [DATE]" at bounding box center [757, 449] width 931 height 66
copy span "[PHONE_NUMBER]"
